Goal: Find specific page/section: Find specific page/section

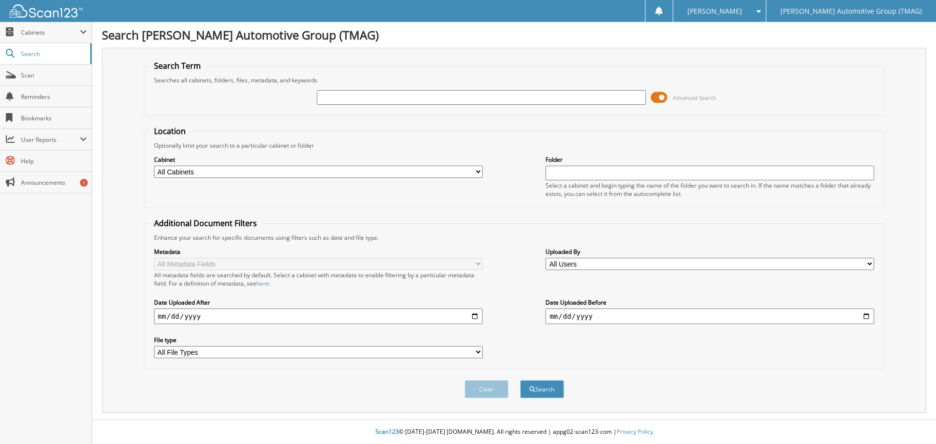
click at [327, 95] on input "text" at bounding box center [481, 97] width 329 height 15
type input "h25733"
click at [520, 380] on button "Search" at bounding box center [542, 389] width 44 height 18
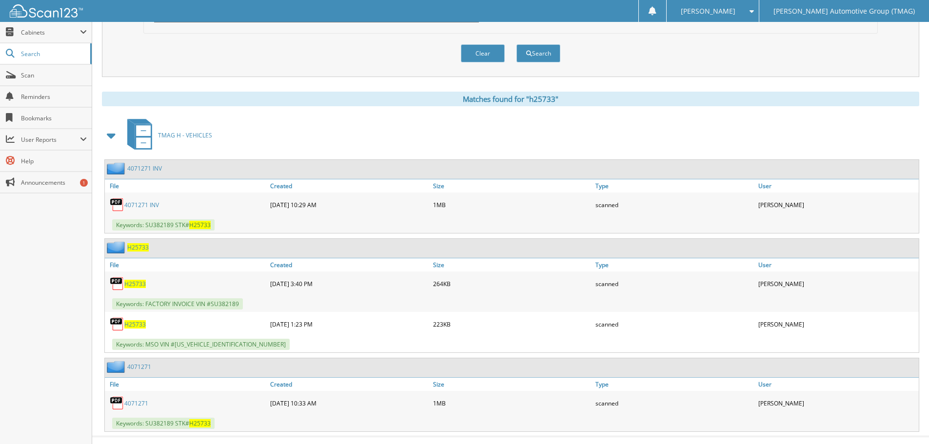
scroll to position [341, 0]
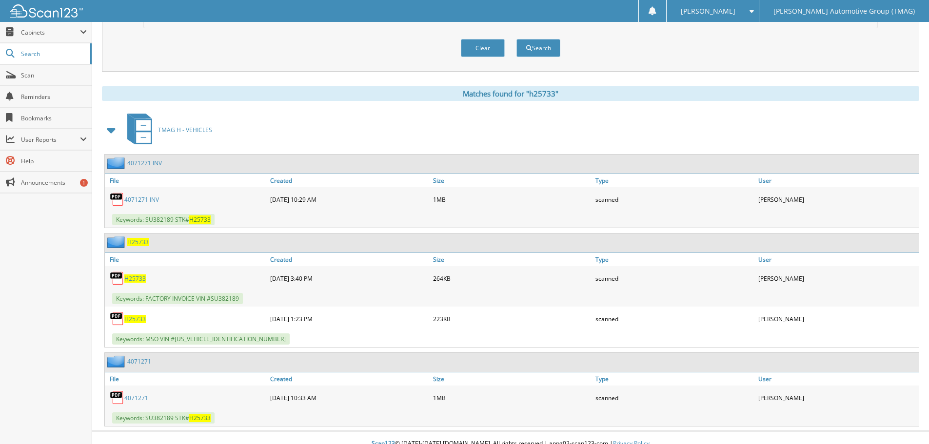
click at [141, 242] on span "H25733" at bounding box center [137, 242] width 21 height 8
